Goal: Ask a question

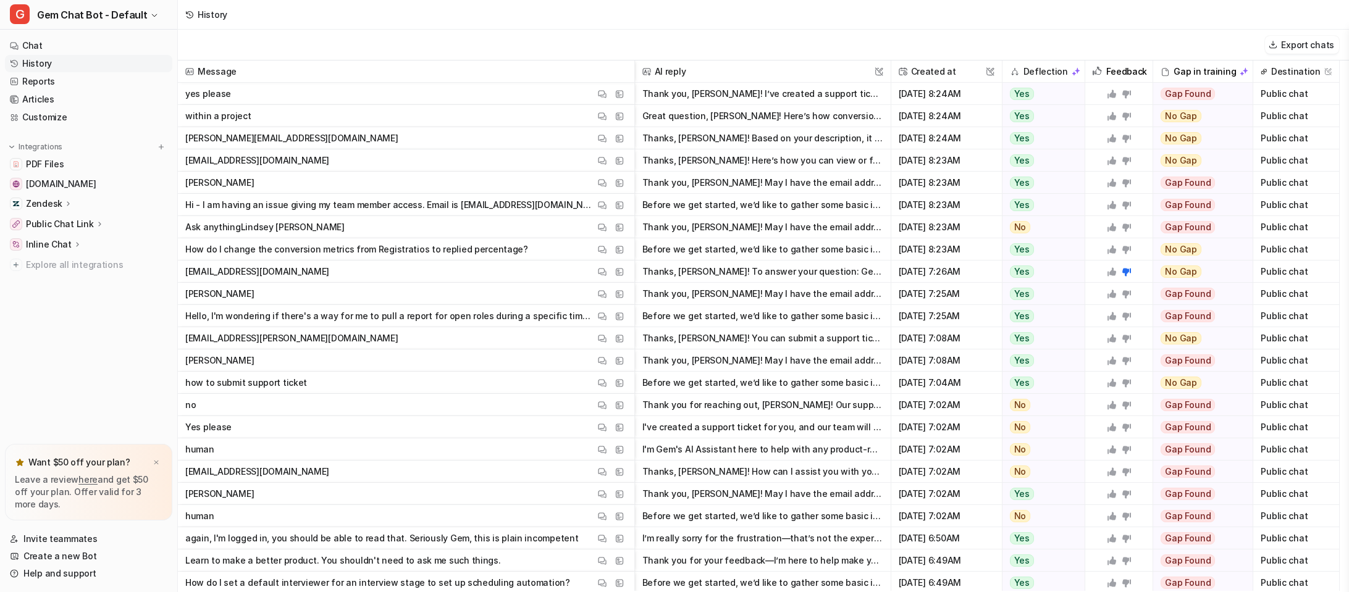
click at [477, 535] on p "again, I'm logged in, you should be able to read that. Seriously Gem, this is p…" at bounding box center [381, 539] width 393 height 22
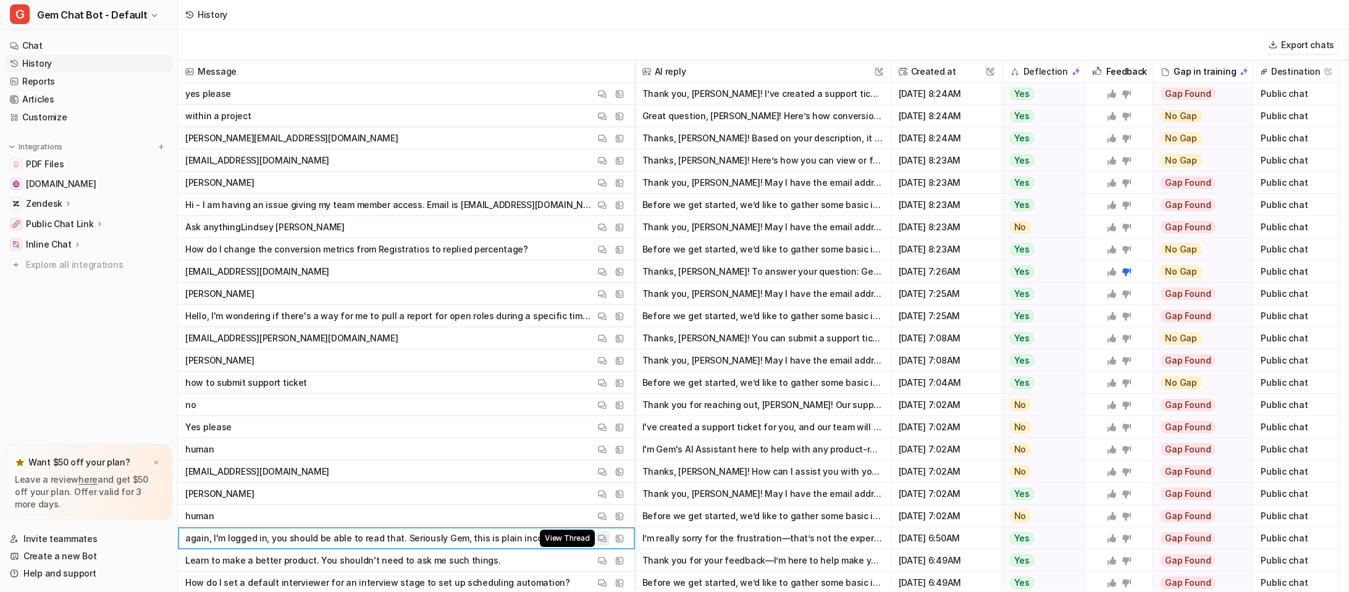
click at [602, 543] on button "View Thread" at bounding box center [602, 538] width 15 height 15
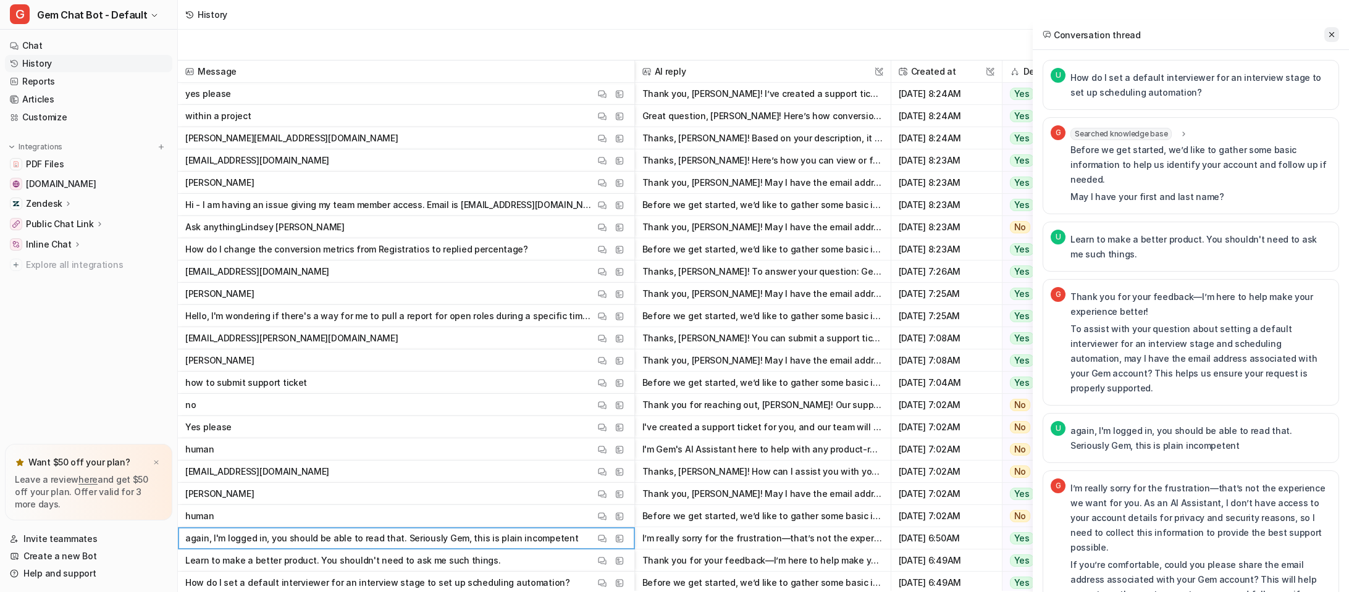
click at [1334, 33] on icon at bounding box center [1331, 34] width 9 height 9
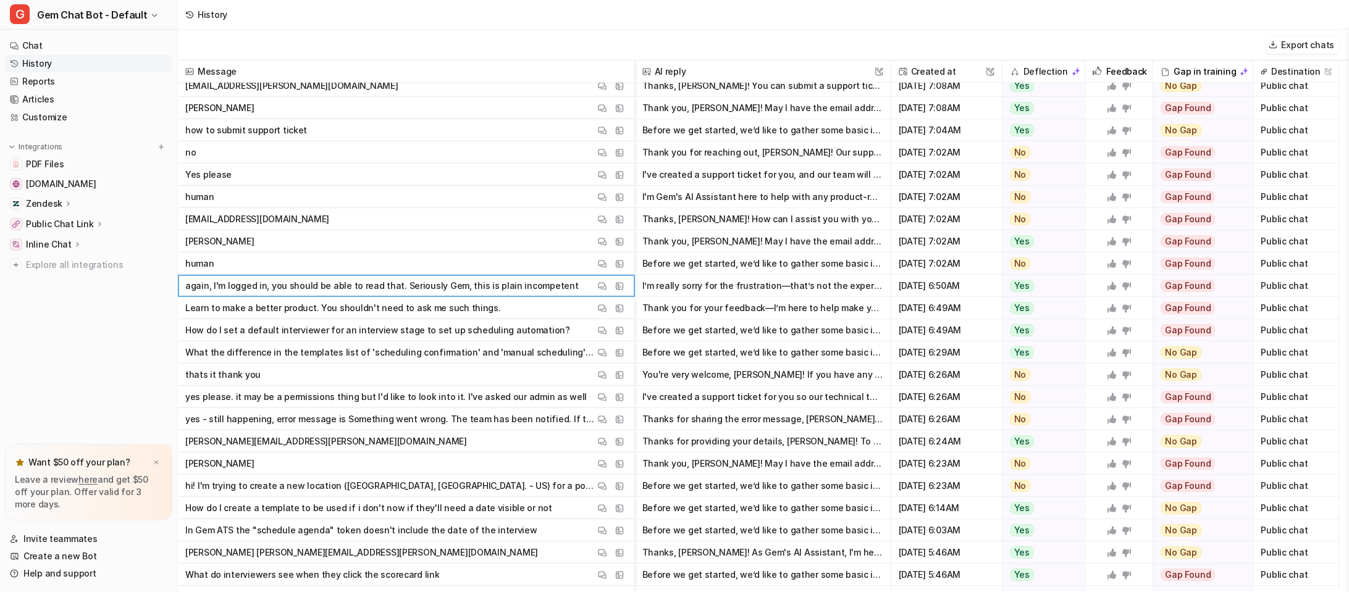
scroll to position [257, 0]
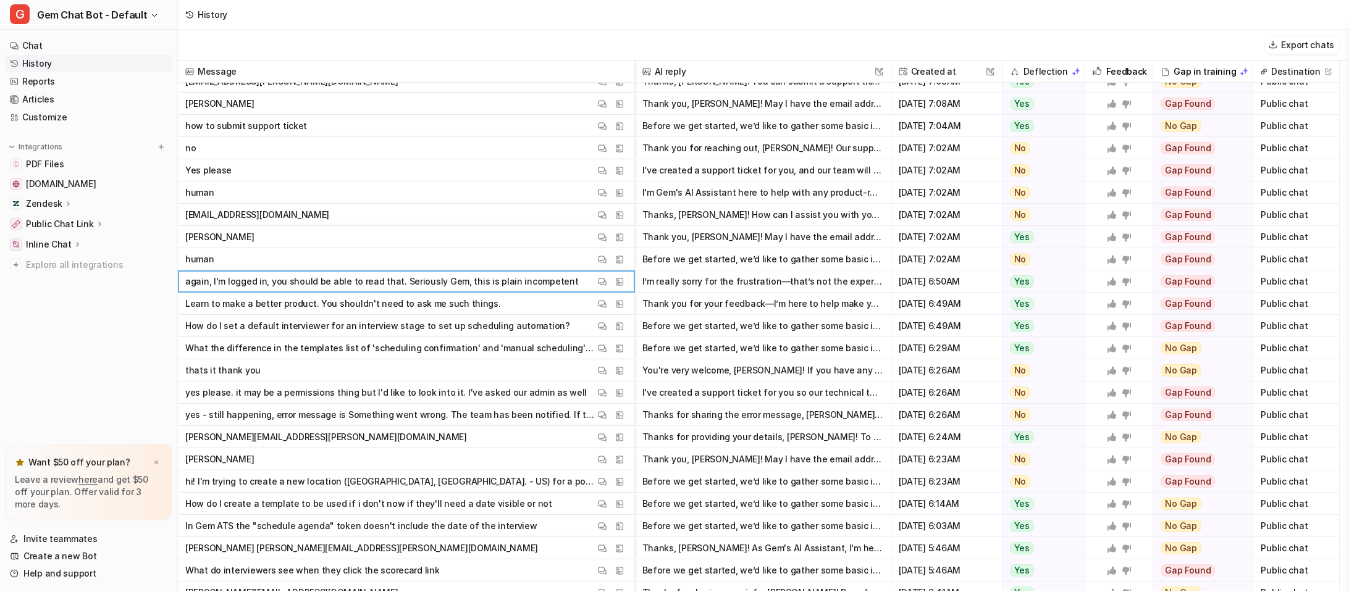
click at [461, 483] on p "hi! I'm trying to create a new location ([GEOGRAPHIC_DATA], [GEOGRAPHIC_DATA]. …" at bounding box center [390, 482] width 410 height 22
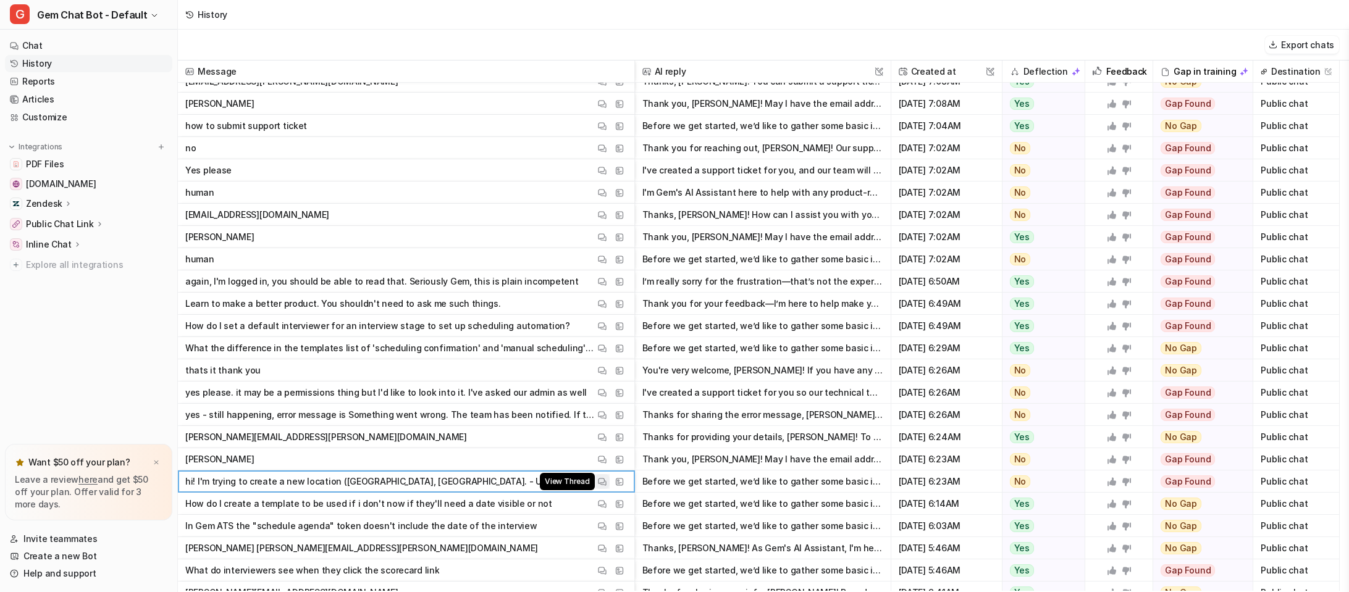
click at [602, 478] on img at bounding box center [602, 481] width 9 height 9
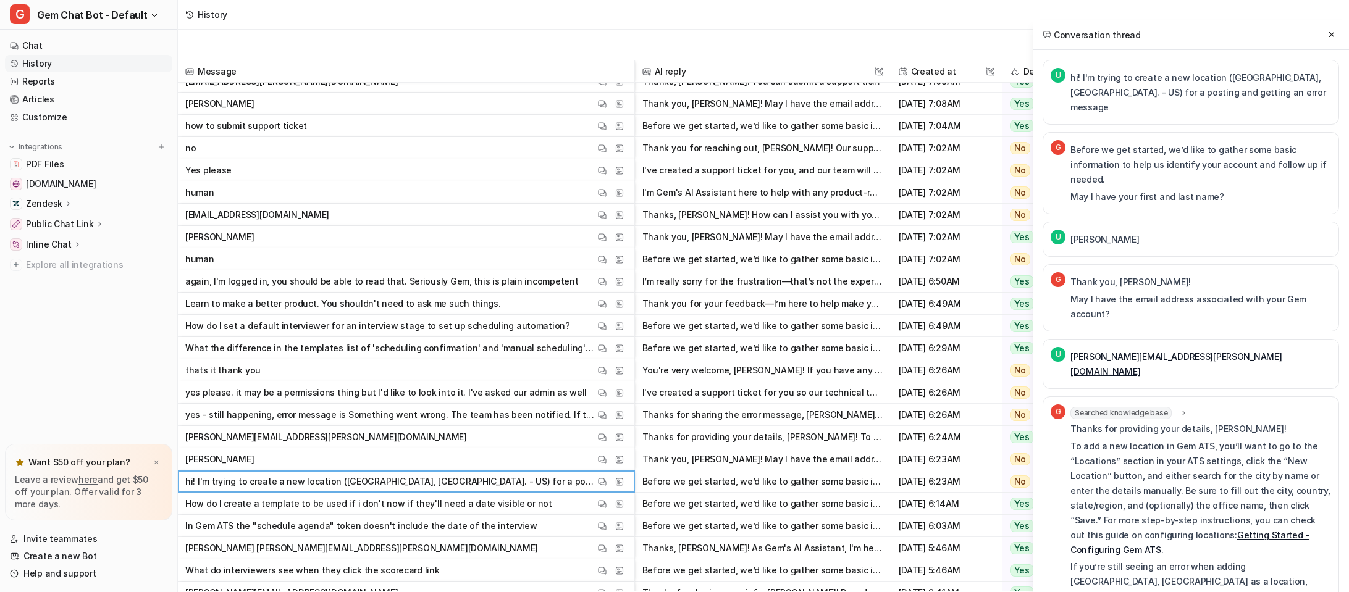
scroll to position [474, 0]
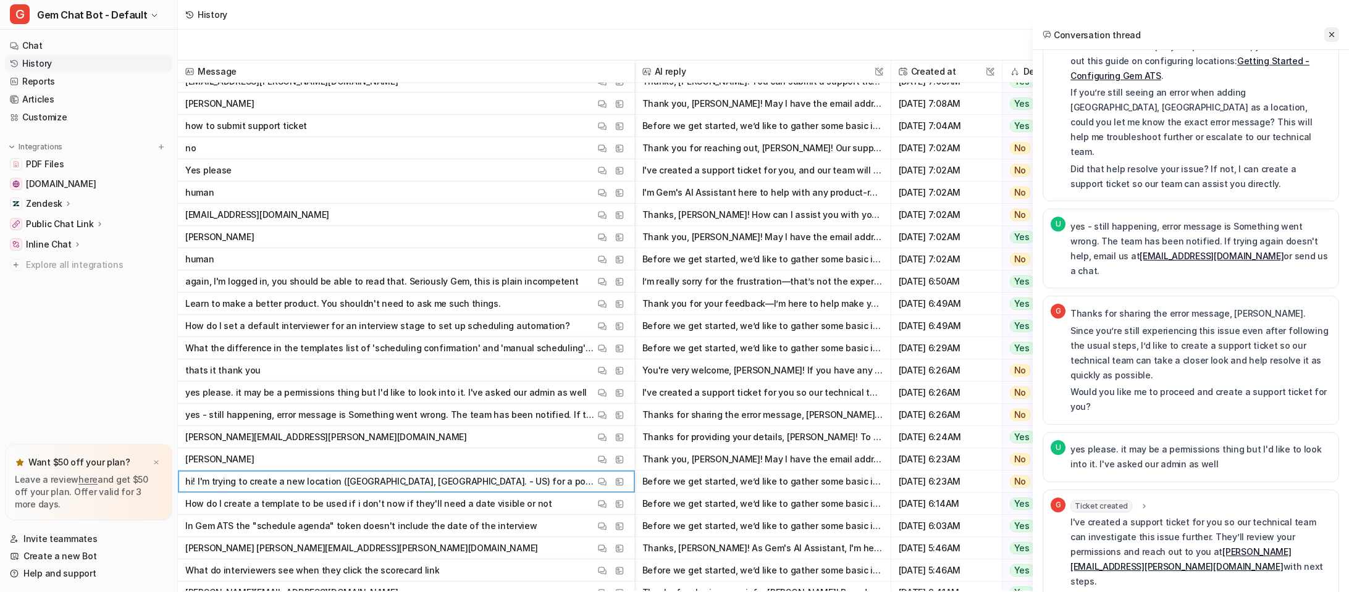
click at [1331, 35] on icon at bounding box center [1331, 34] width 5 height 5
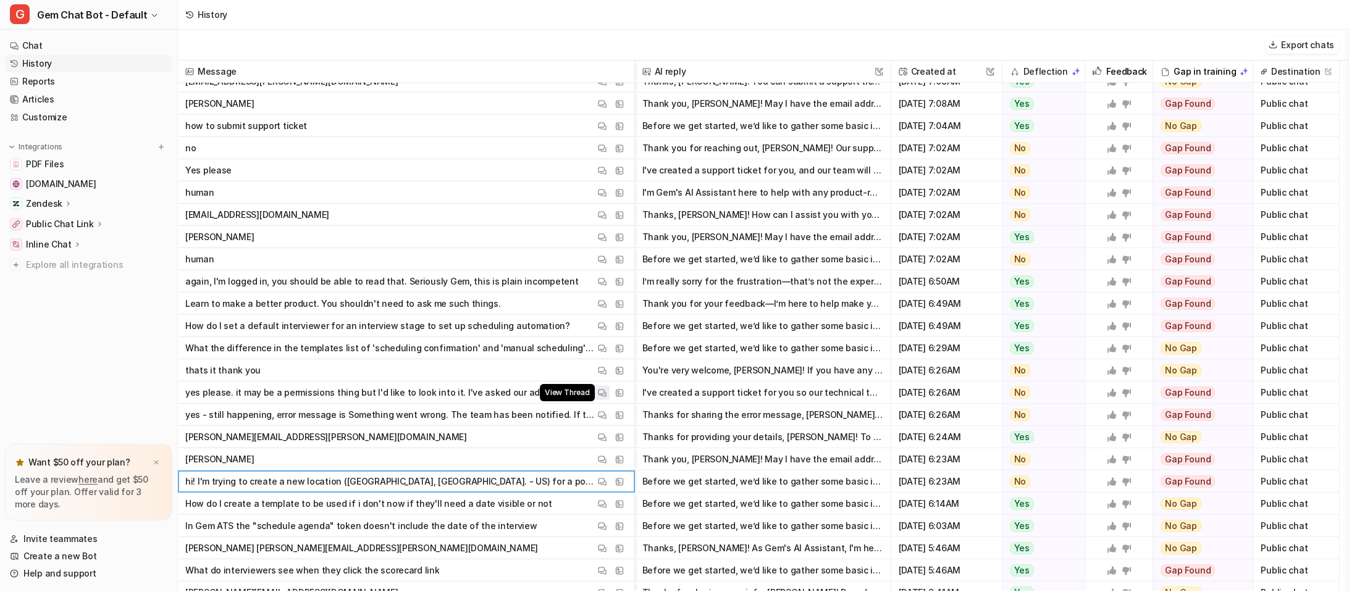
click at [602, 390] on img at bounding box center [602, 393] width 9 height 9
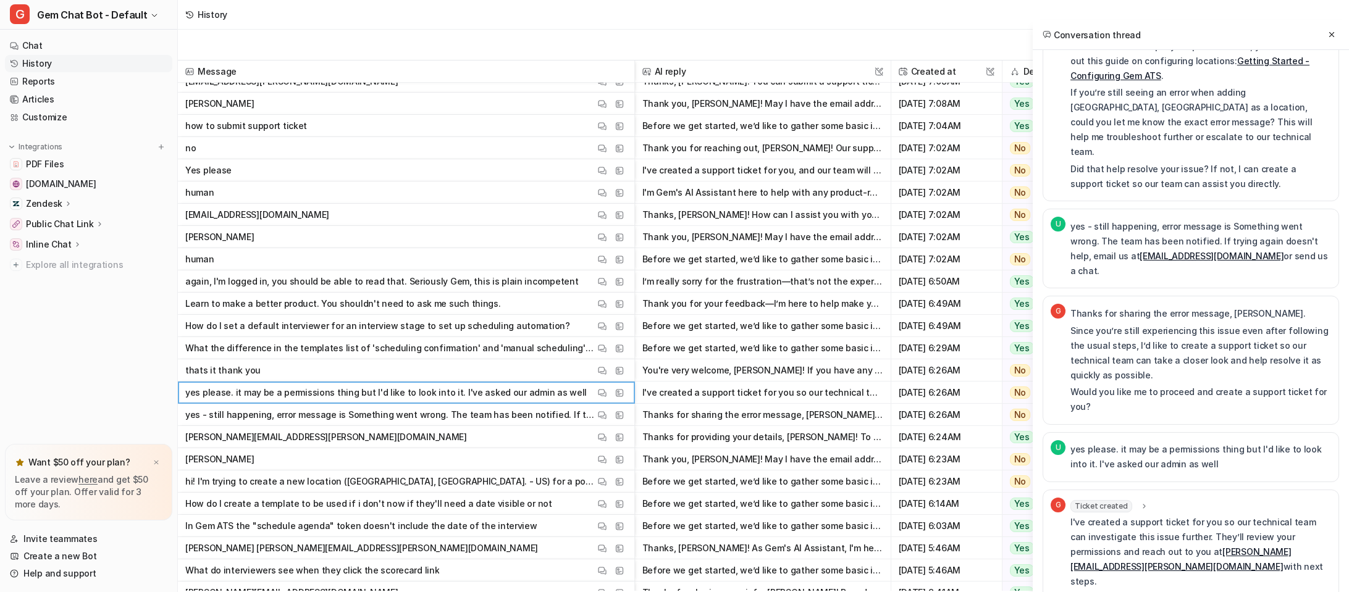
click at [338, 372] on span "thats it thank you View Thread View Sources" at bounding box center [406, 370] width 447 height 22
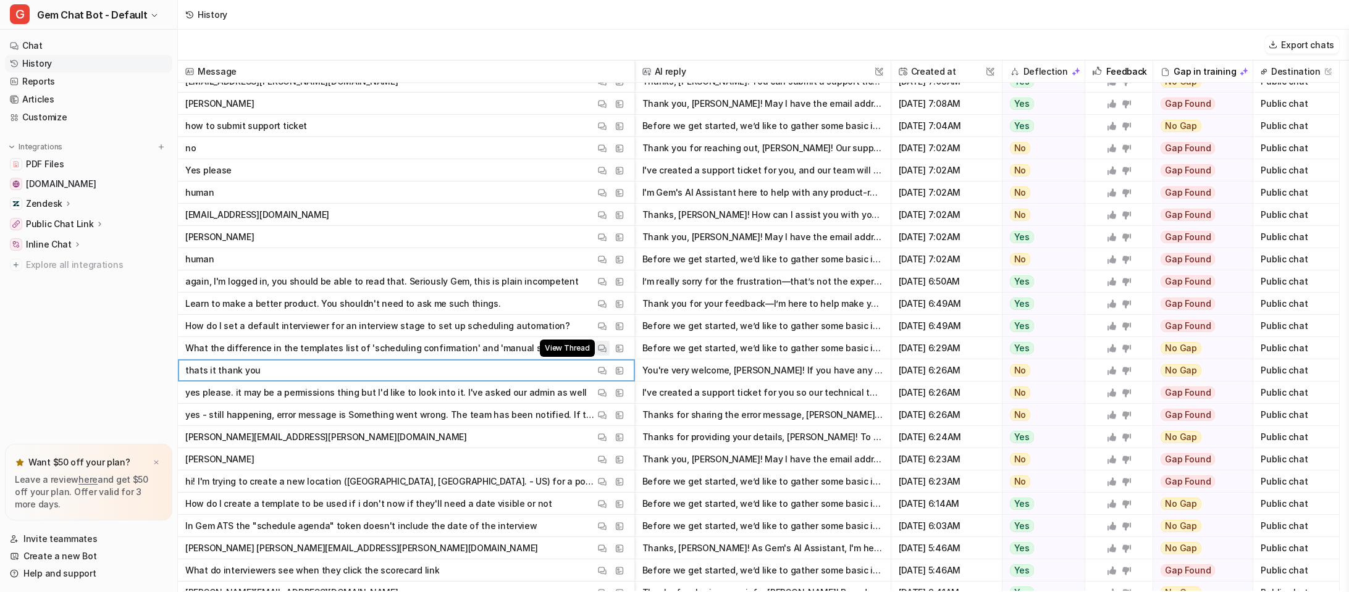
click at [603, 347] on img at bounding box center [602, 348] width 9 height 9
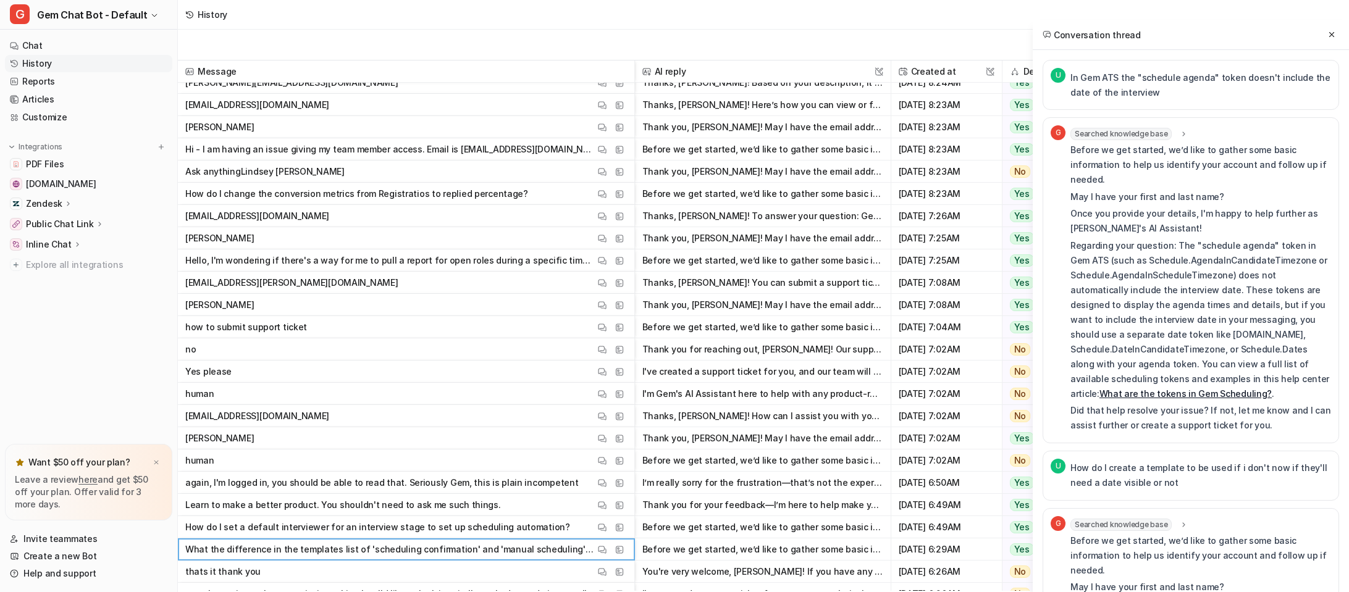
scroll to position [43, 0]
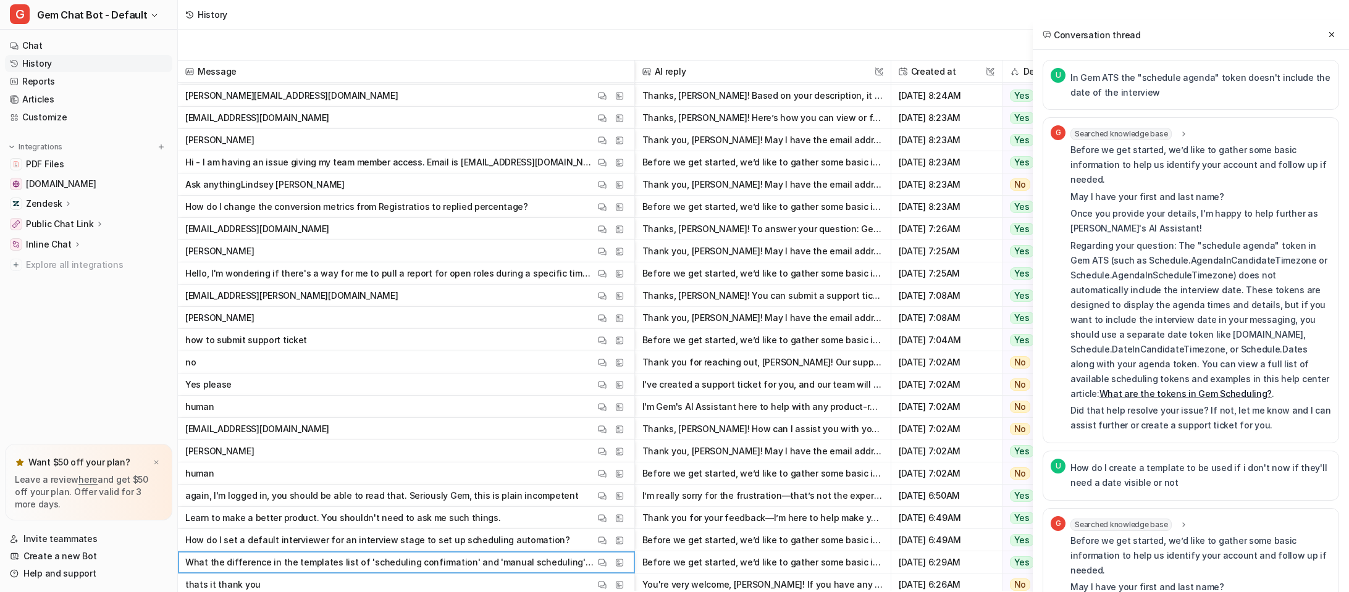
click at [379, 432] on span "[EMAIL_ADDRESS][DOMAIN_NAME] View Thread View Sources" at bounding box center [406, 429] width 447 height 22
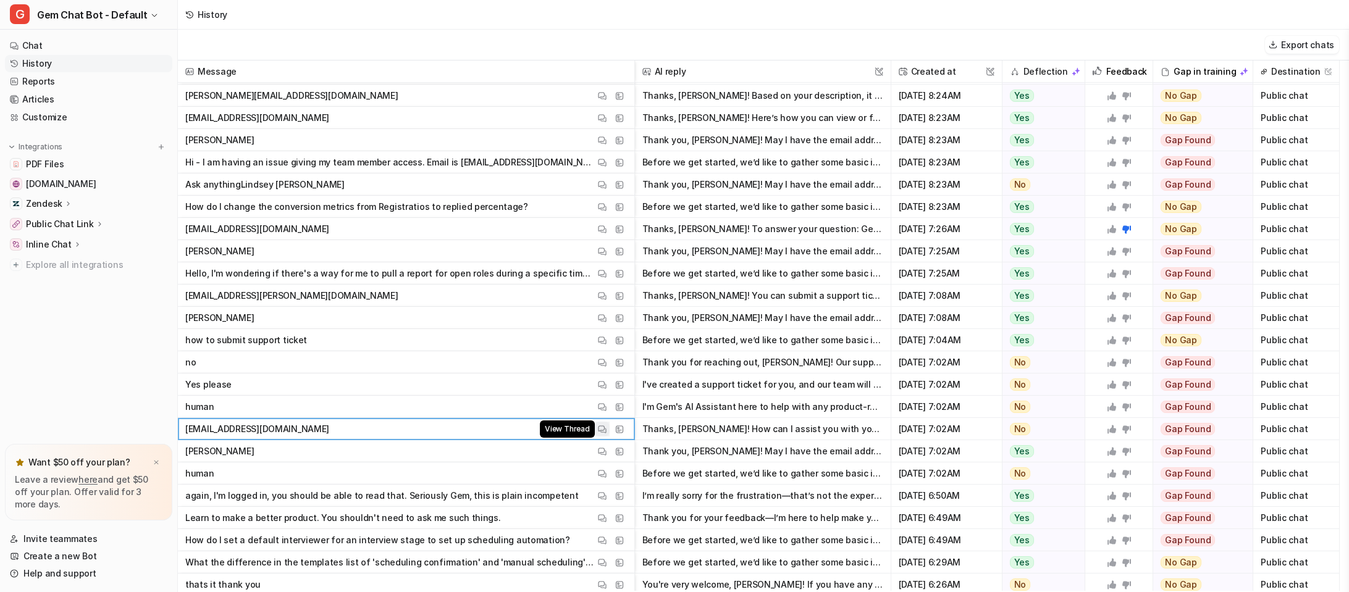
click at [600, 429] on img at bounding box center [602, 429] width 9 height 9
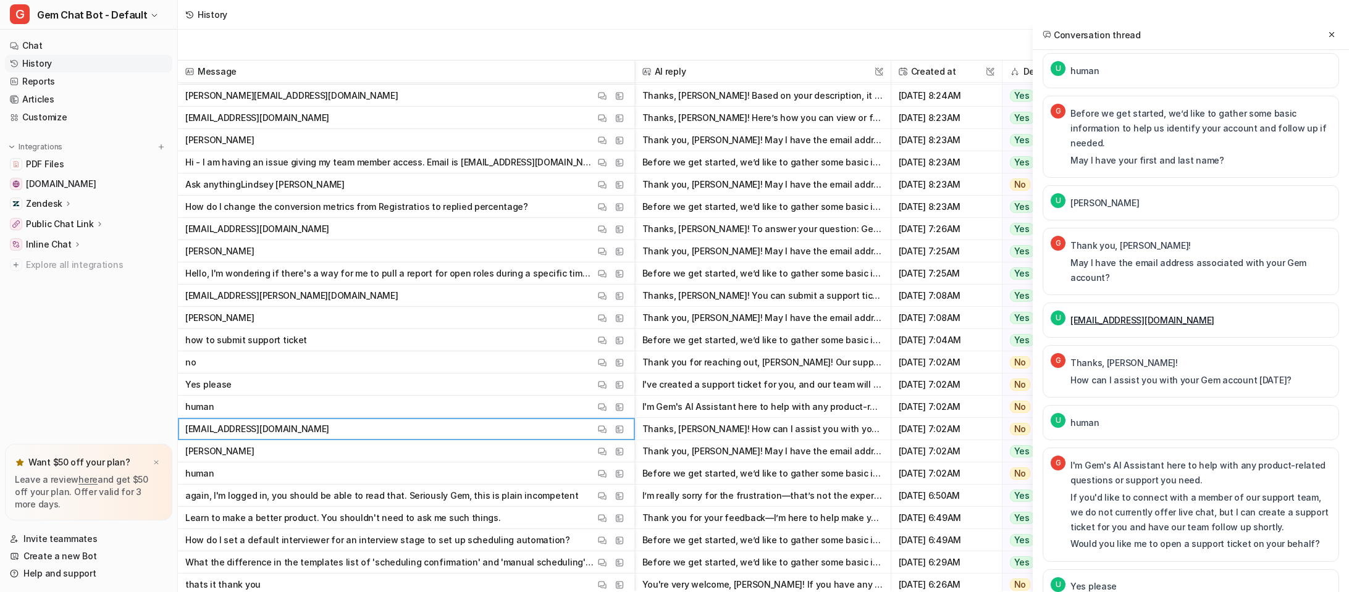
scroll to position [0, 0]
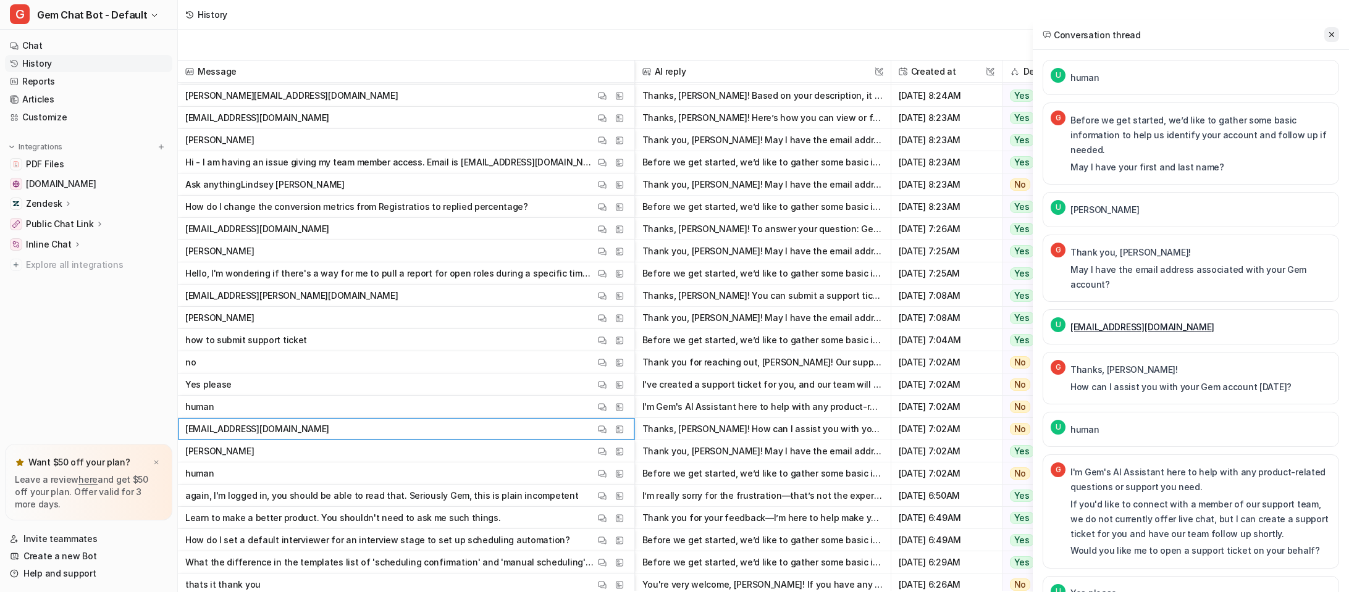
click at [1336, 36] on button at bounding box center [1331, 34] width 15 height 15
